Goal: Check status: Check status

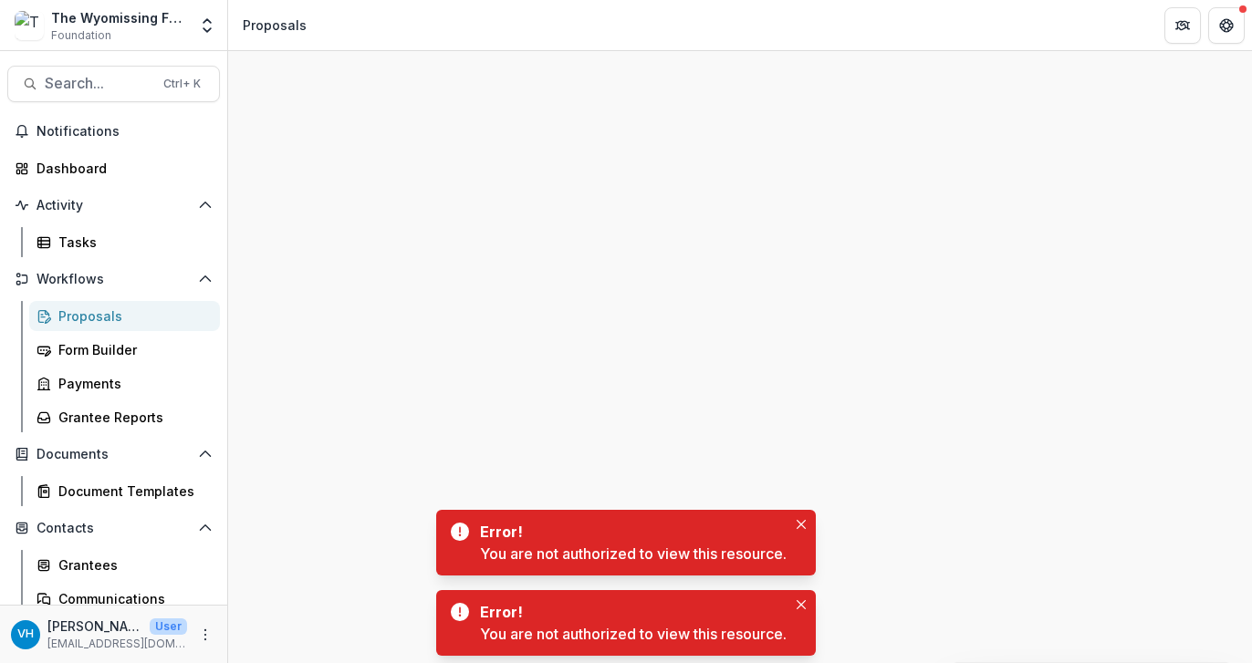
click at [345, 539] on div at bounding box center [739, 379] width 1023 height 568
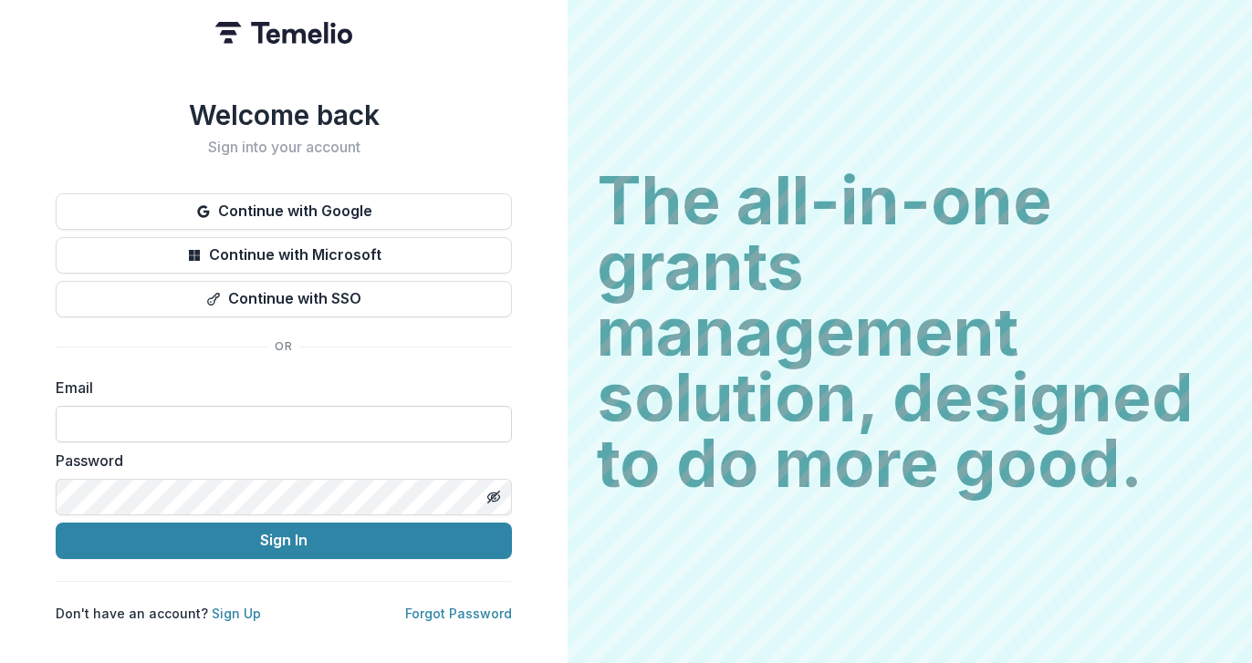
click at [191, 424] on input at bounding box center [284, 424] width 456 height 36
type input "**********"
click at [56, 523] on button "Sign In" at bounding box center [284, 541] width 456 height 36
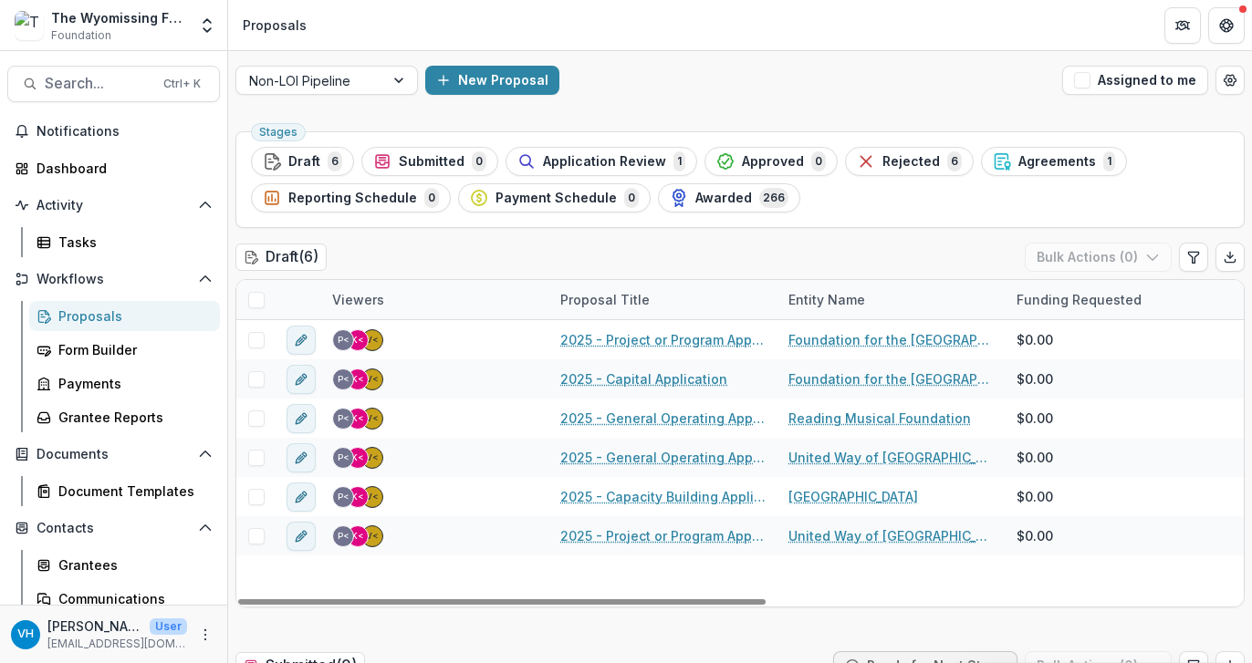
click at [1224, 22] on icon "Get Help" at bounding box center [1226, 21] width 5 height 4
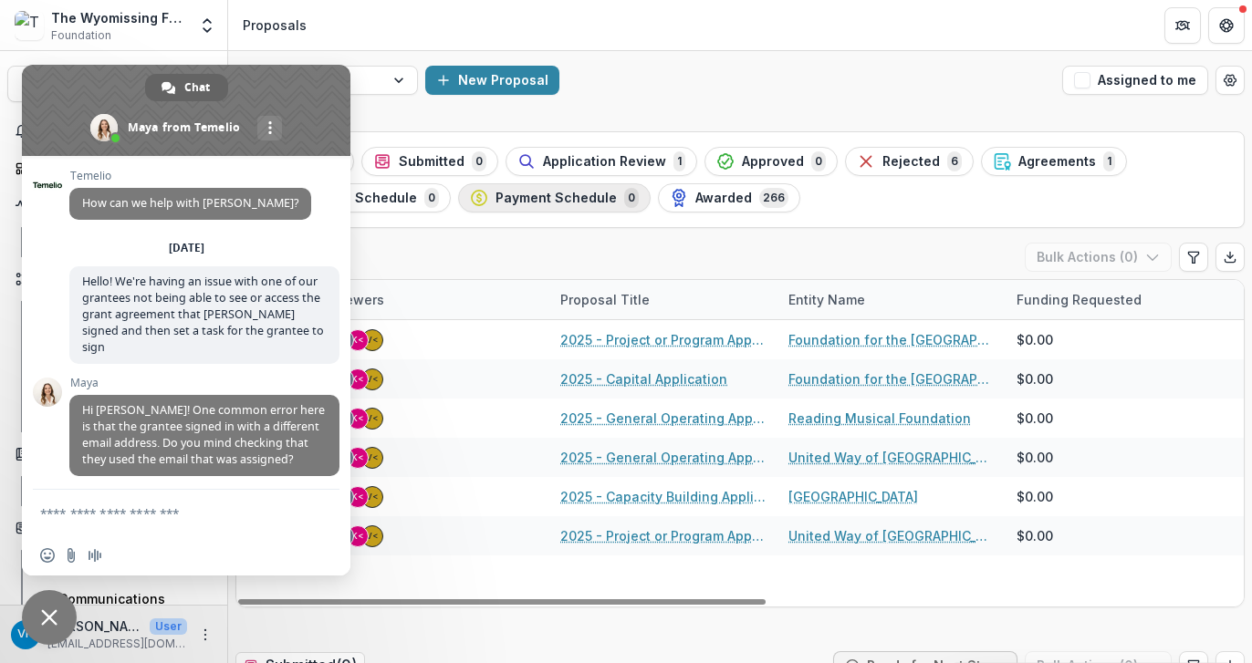
scroll to position [3910, 0]
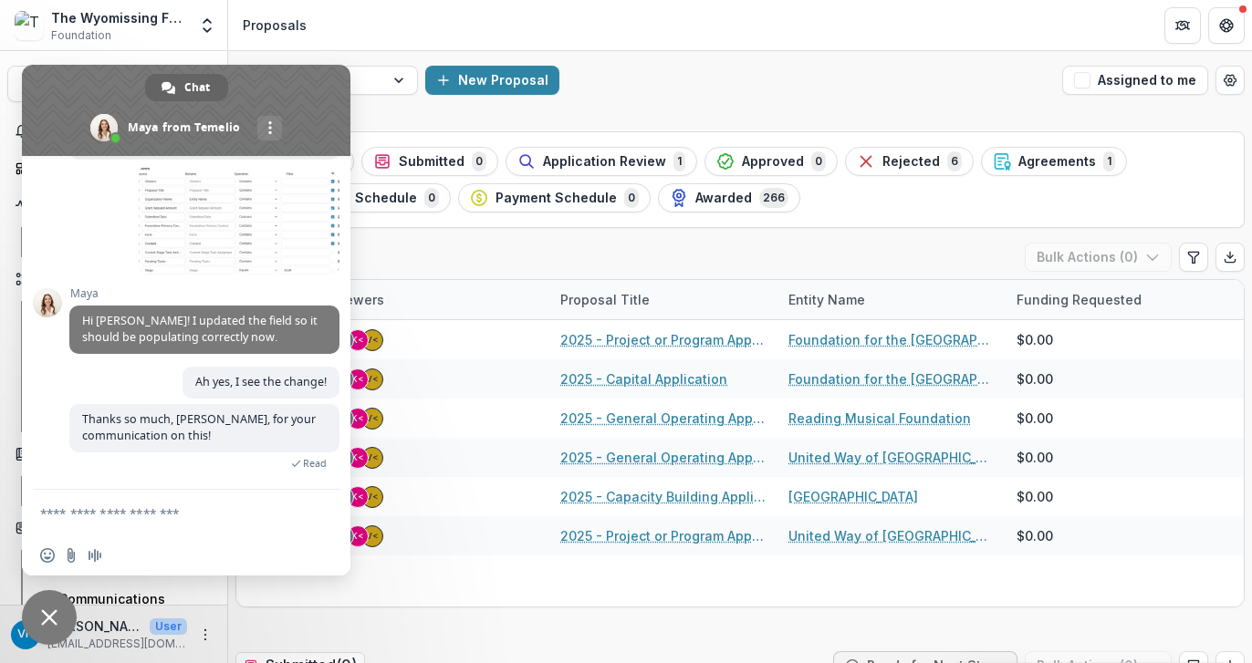
click at [47, 615] on span "Close chat" at bounding box center [49, 617] width 16 height 16
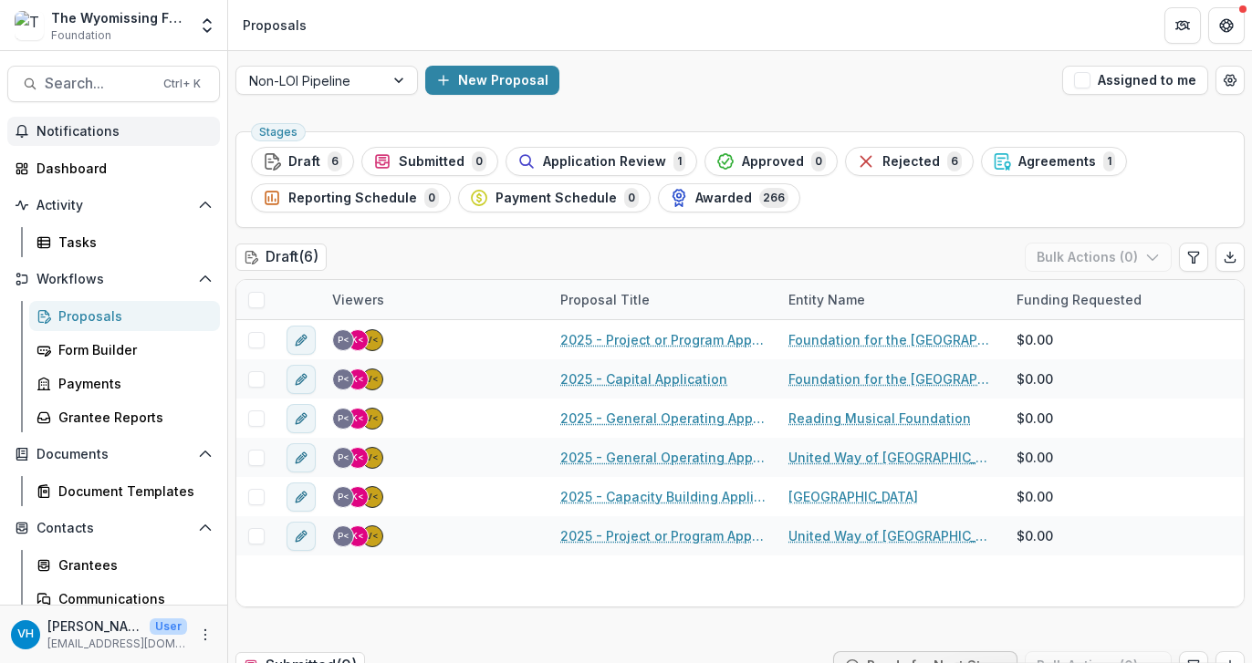
click at [94, 124] on span "Notifications" at bounding box center [124, 132] width 176 height 16
click at [128, 307] on div "Proposals" at bounding box center [131, 315] width 147 height 19
click at [128, 415] on div "Grantee Reports" at bounding box center [131, 417] width 147 height 19
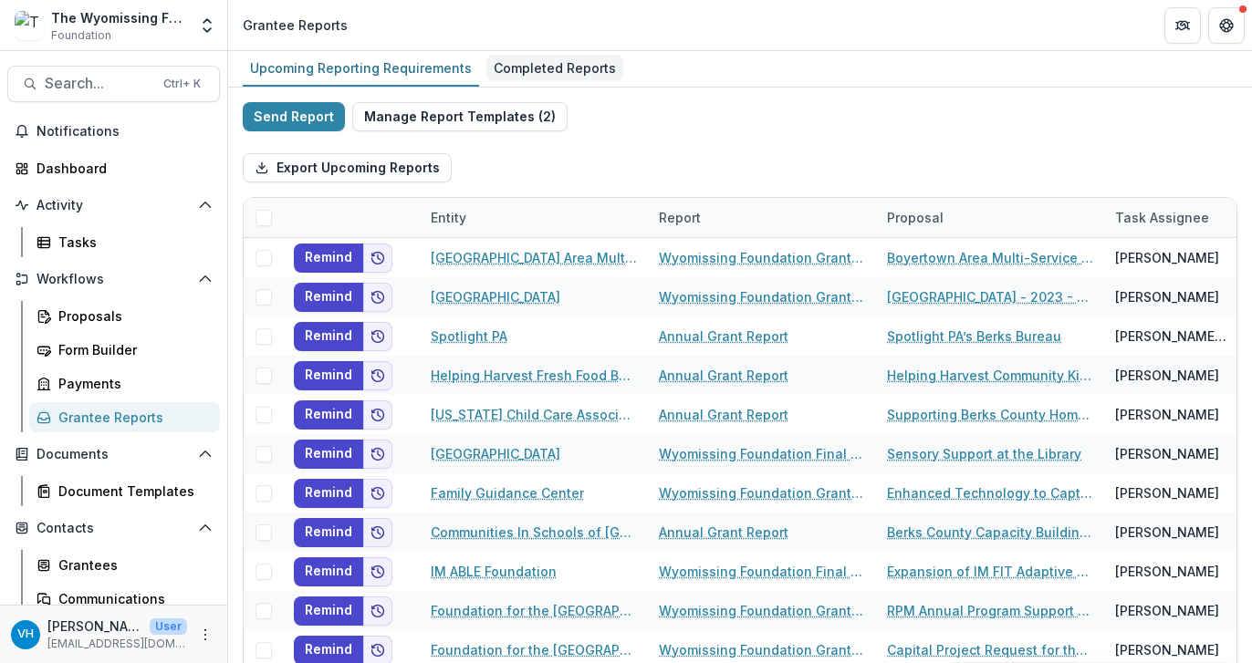
click at [540, 61] on div "Completed Reports" at bounding box center [554, 68] width 137 height 26
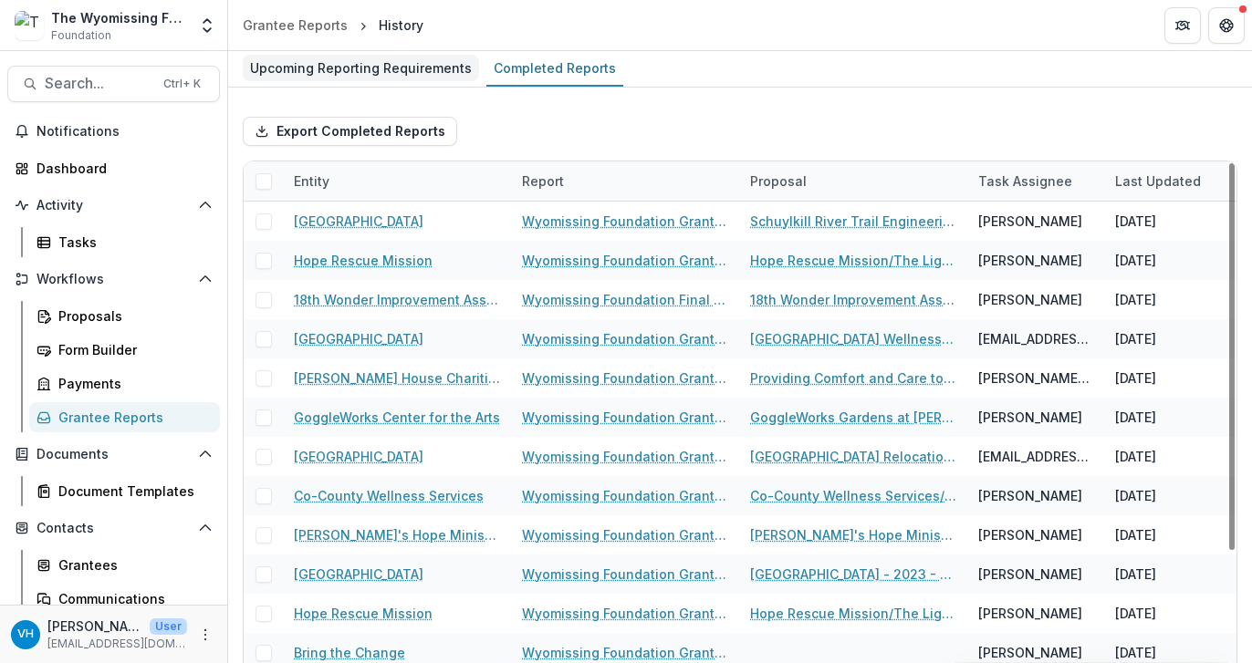
click at [382, 76] on div "Upcoming Reporting Requirements" at bounding box center [361, 68] width 236 height 26
